Goal: Manage account settings

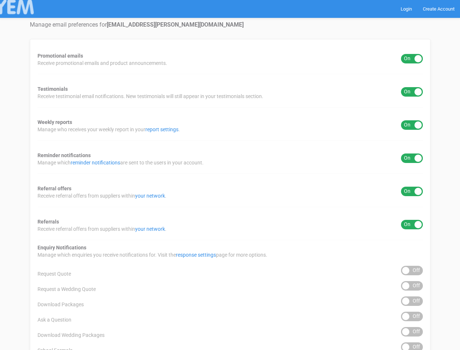
click at [230, 175] on div "Promotional emails ON OFF Receive promotional emails and product announcements.…" at bounding box center [230, 294] width 401 height 510
click at [412, 59] on div "ON OFF" at bounding box center [412, 58] width 22 height 9
